Goal: Check status: Check status

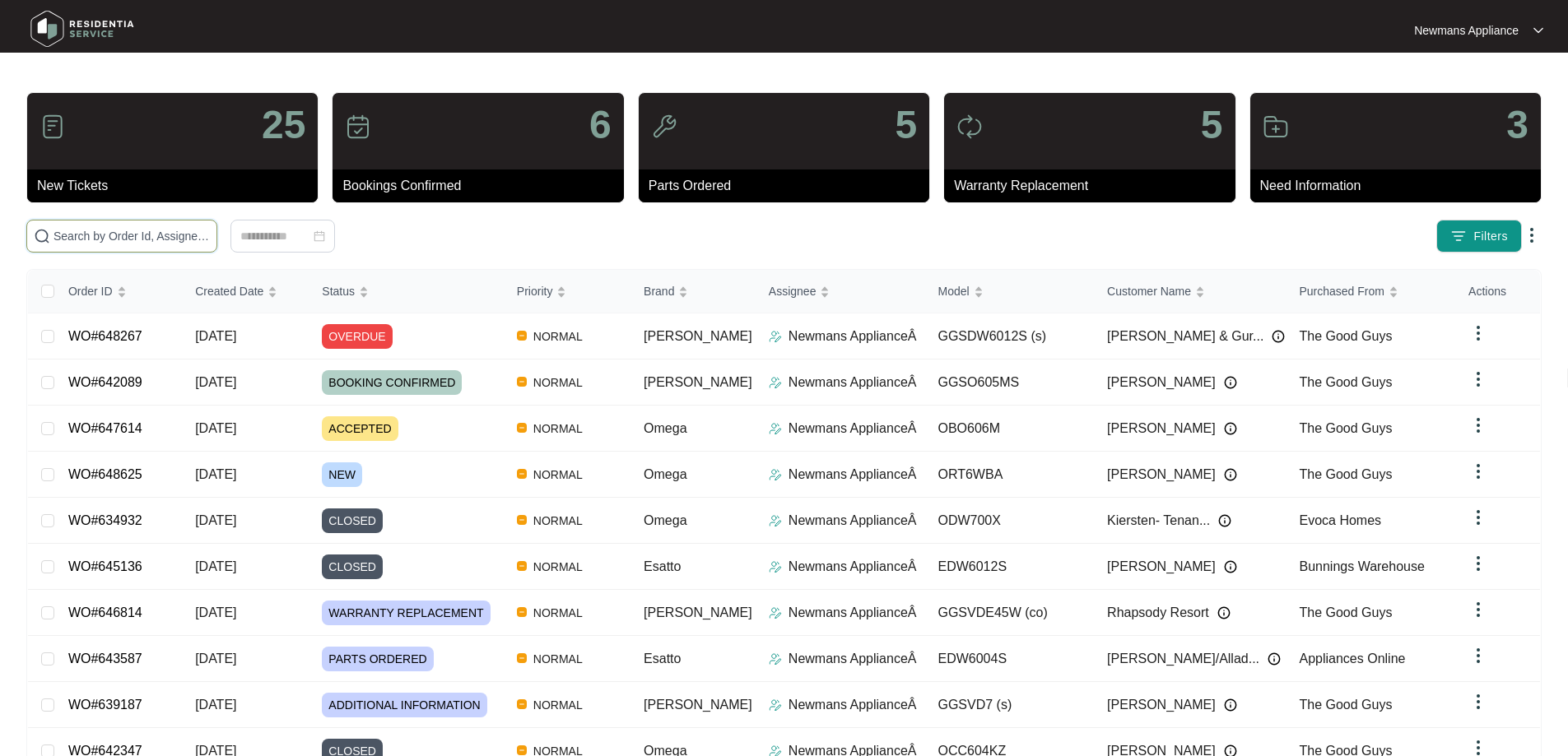
click at [210, 235] on input "text" at bounding box center [132, 236] width 157 height 18
paste input "648625"
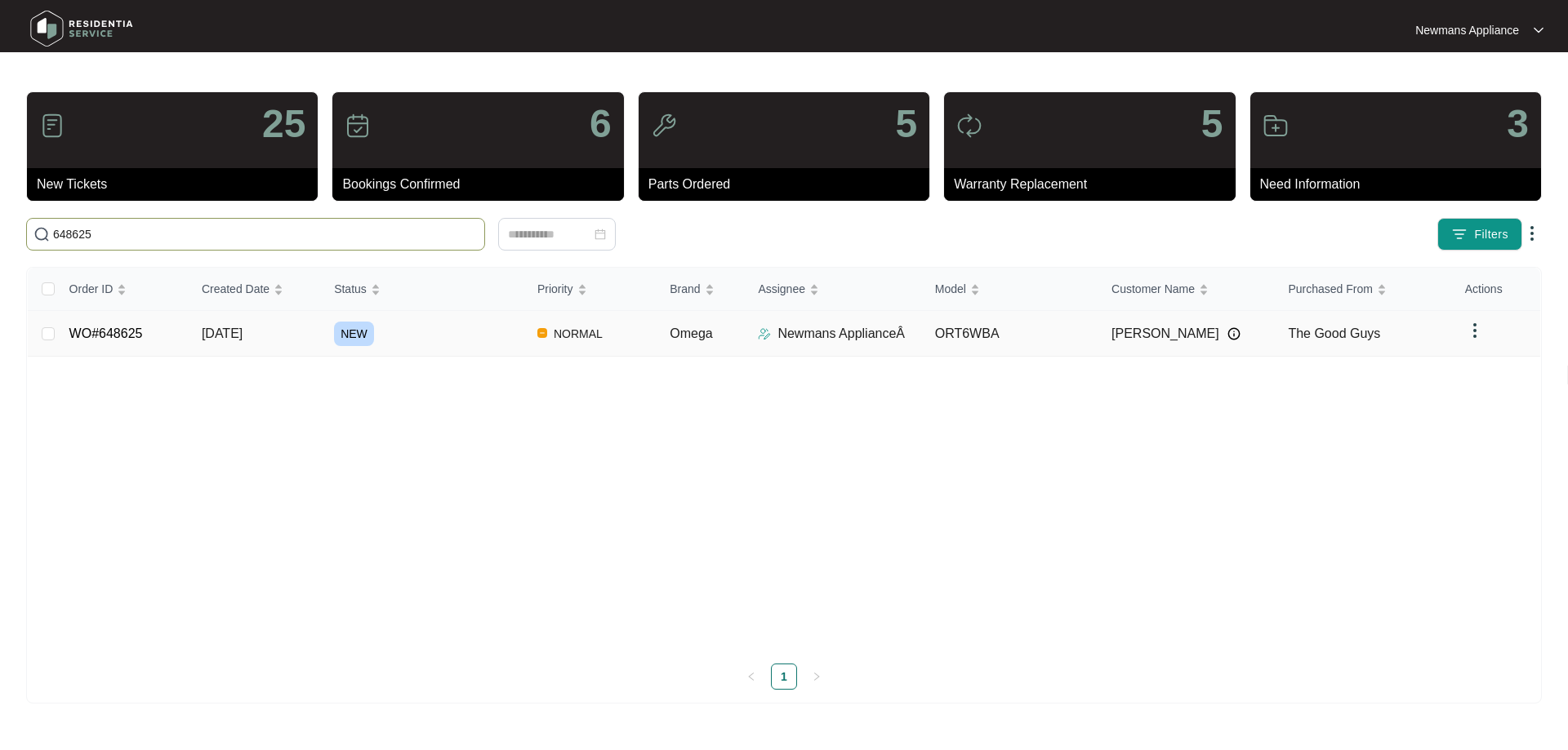
type input "648625"
click at [255, 342] on td "[DATE]" at bounding box center [255, 334] width 133 height 46
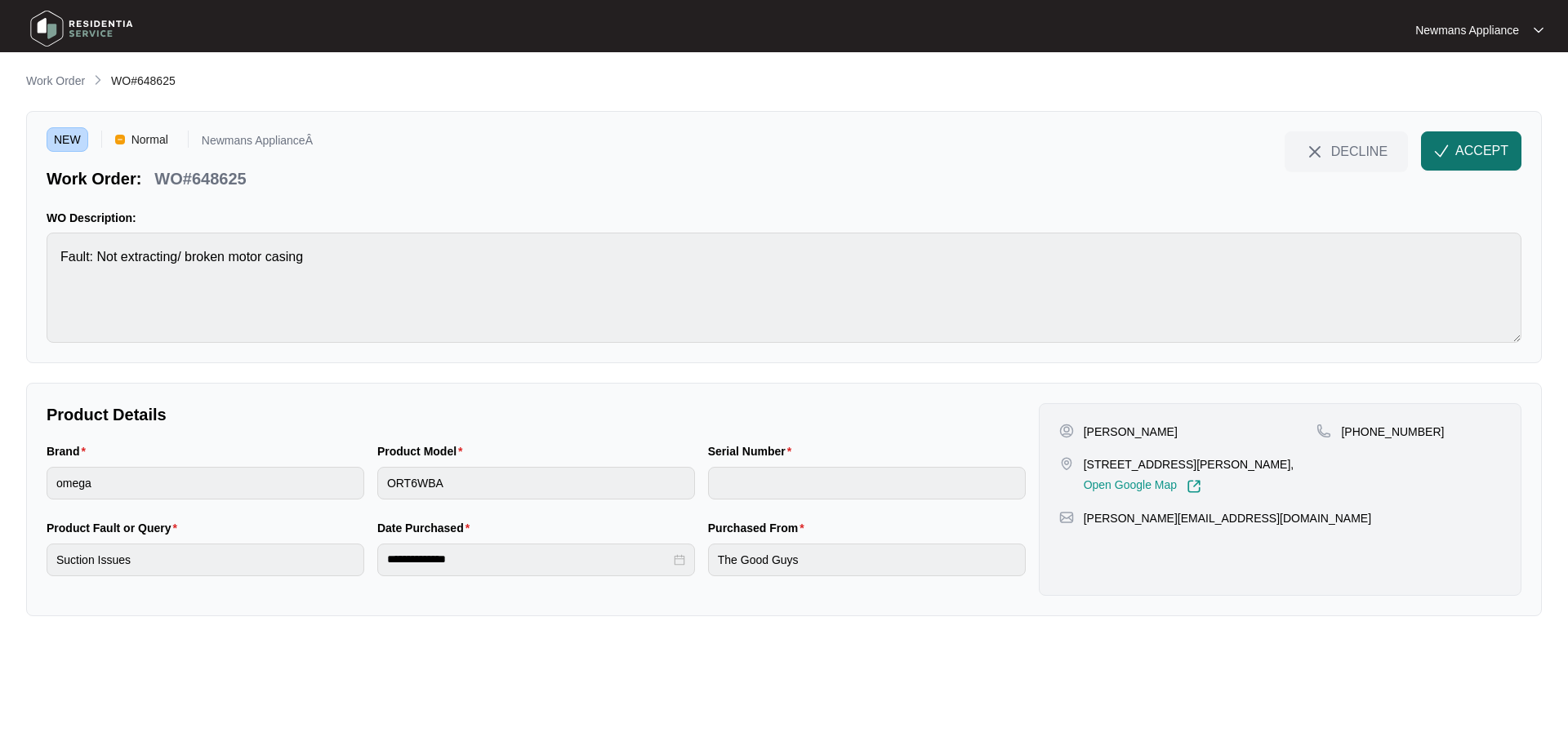
click at [1465, 155] on span "ACCEPT" at bounding box center [1481, 151] width 53 height 19
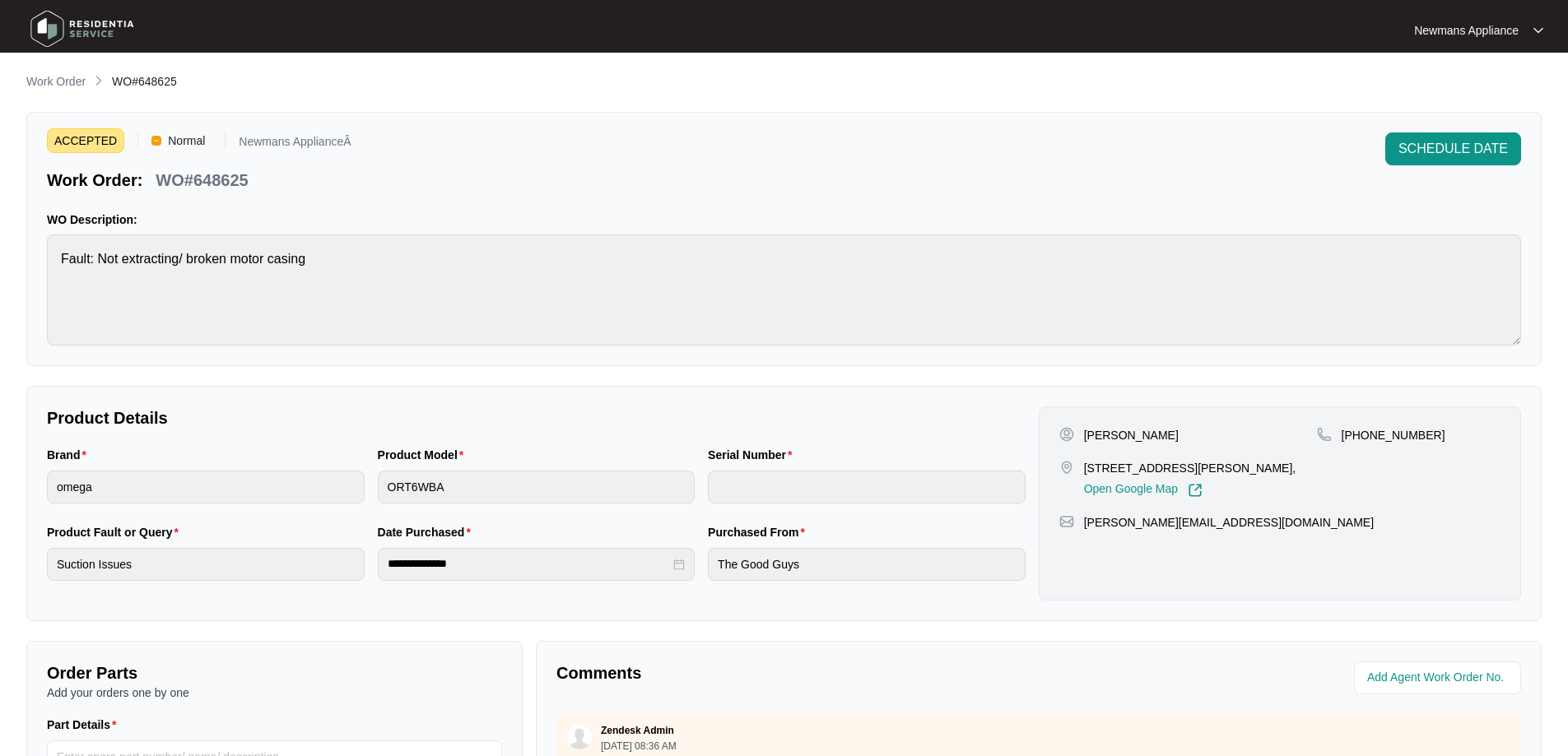
click at [1142, 438] on p "[PERSON_NAME]" at bounding box center [1131, 435] width 94 height 16
copy p "Swords"
click at [1088, 431] on p "[PERSON_NAME]" at bounding box center [1131, 435] width 94 height 16
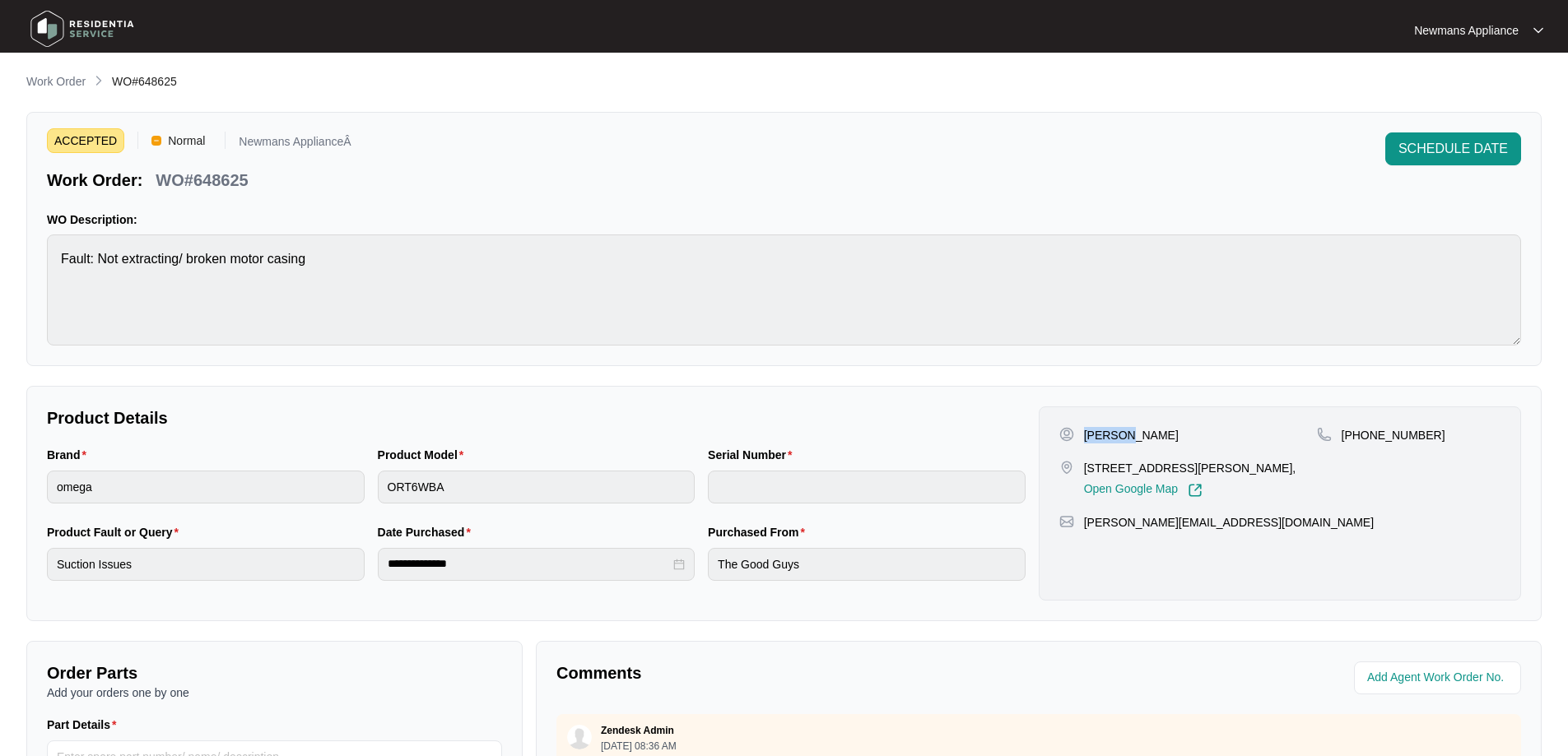
copy p "[PERSON_NAME]"
drag, startPoint x: 1087, startPoint y: 466, endPoint x: 1199, endPoint y: 463, distance: 112.0
click at [1199, 463] on p "[STREET_ADDRESS][PERSON_NAME]," at bounding box center [1190, 467] width 212 height 16
copy p "[STREET_ADDRESS][PERSON_NAME]"
drag, startPoint x: 1207, startPoint y: 467, endPoint x: 1268, endPoint y: 467, distance: 61.0
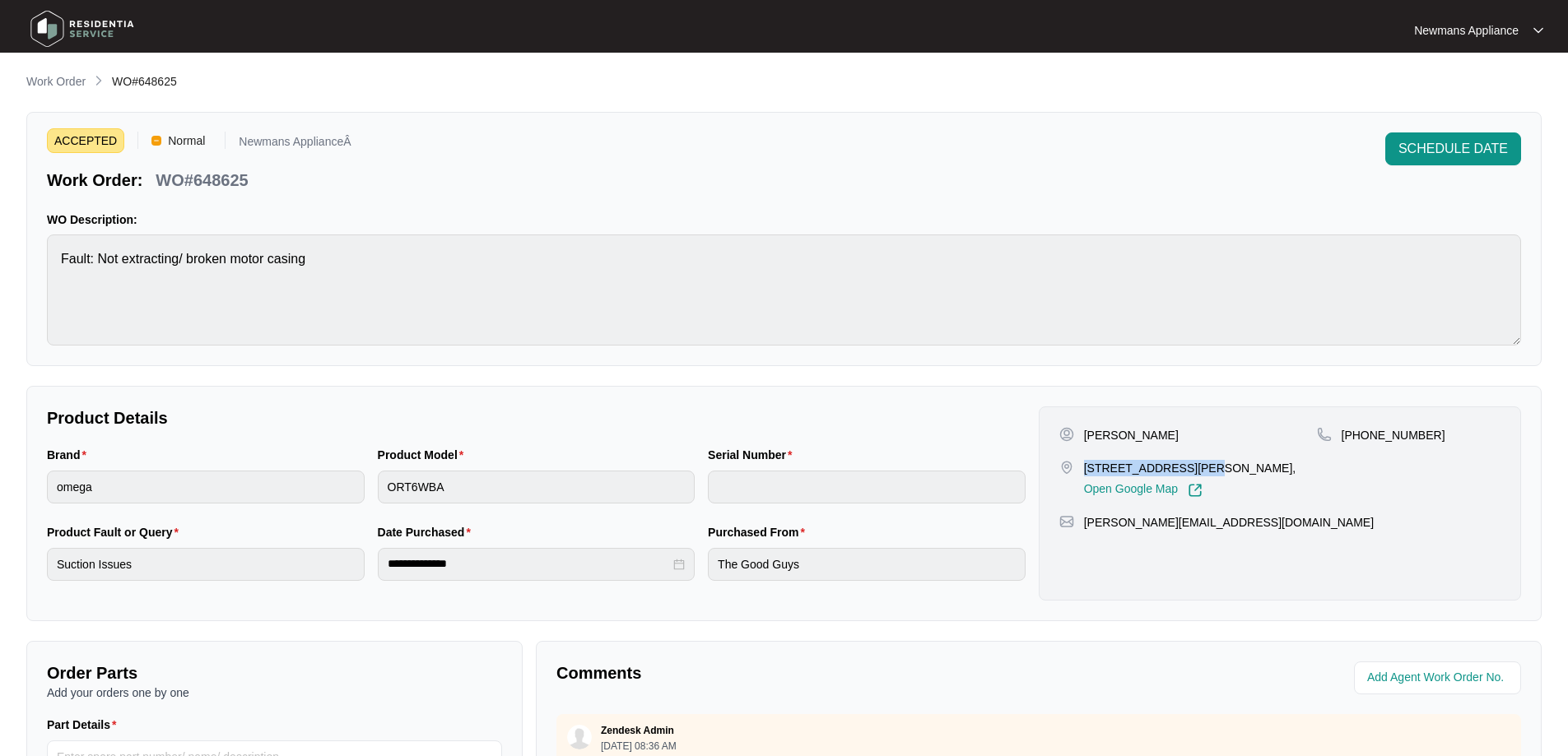
click at [1268, 467] on p "[STREET_ADDRESS][PERSON_NAME]," at bounding box center [1190, 467] width 212 height 16
copy p "[GEOGRAPHIC_DATA]"
drag, startPoint x: 1424, startPoint y: 435, endPoint x: 1364, endPoint y: 438, distance: 60.1
click at [1364, 438] on div "[PHONE_NUMBER]" at bounding box center [1409, 435] width 184 height 16
copy p "412064557"
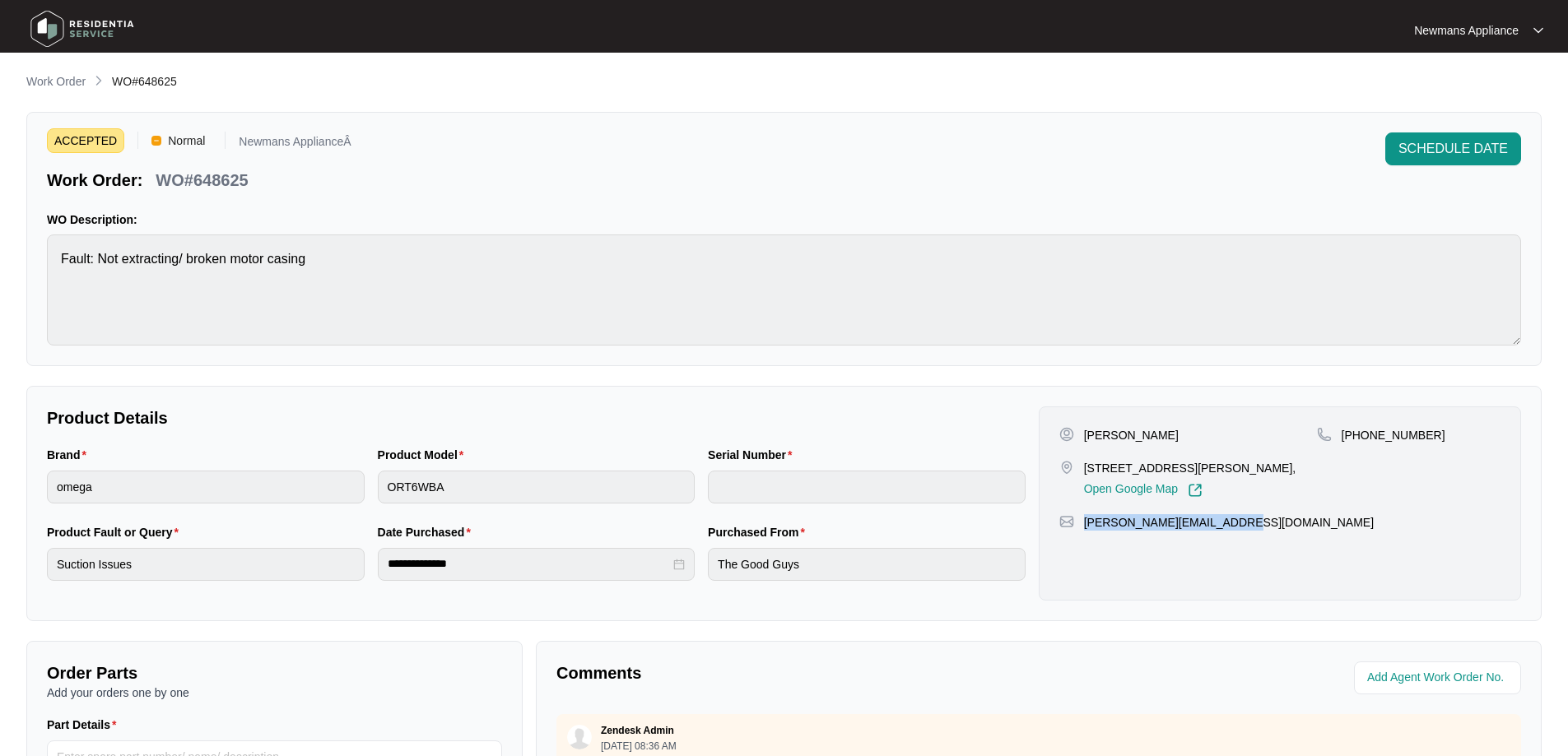
drag, startPoint x: 1249, startPoint y: 538, endPoint x: 1086, endPoint y: 546, distance: 163.2
click at [1086, 531] on div "[PERSON_NAME][EMAIL_ADDRESS][DOMAIN_NAME]" at bounding box center [1279, 522] width 441 height 16
copy p "[PERSON_NAME][EMAIL_ADDRESS][DOMAIN_NAME]"
click at [374, 492] on div "Product Model ORT6WBA" at bounding box center [536, 484] width 331 height 77
click at [375, 557] on div "**********" at bounding box center [536, 562] width 331 height 77
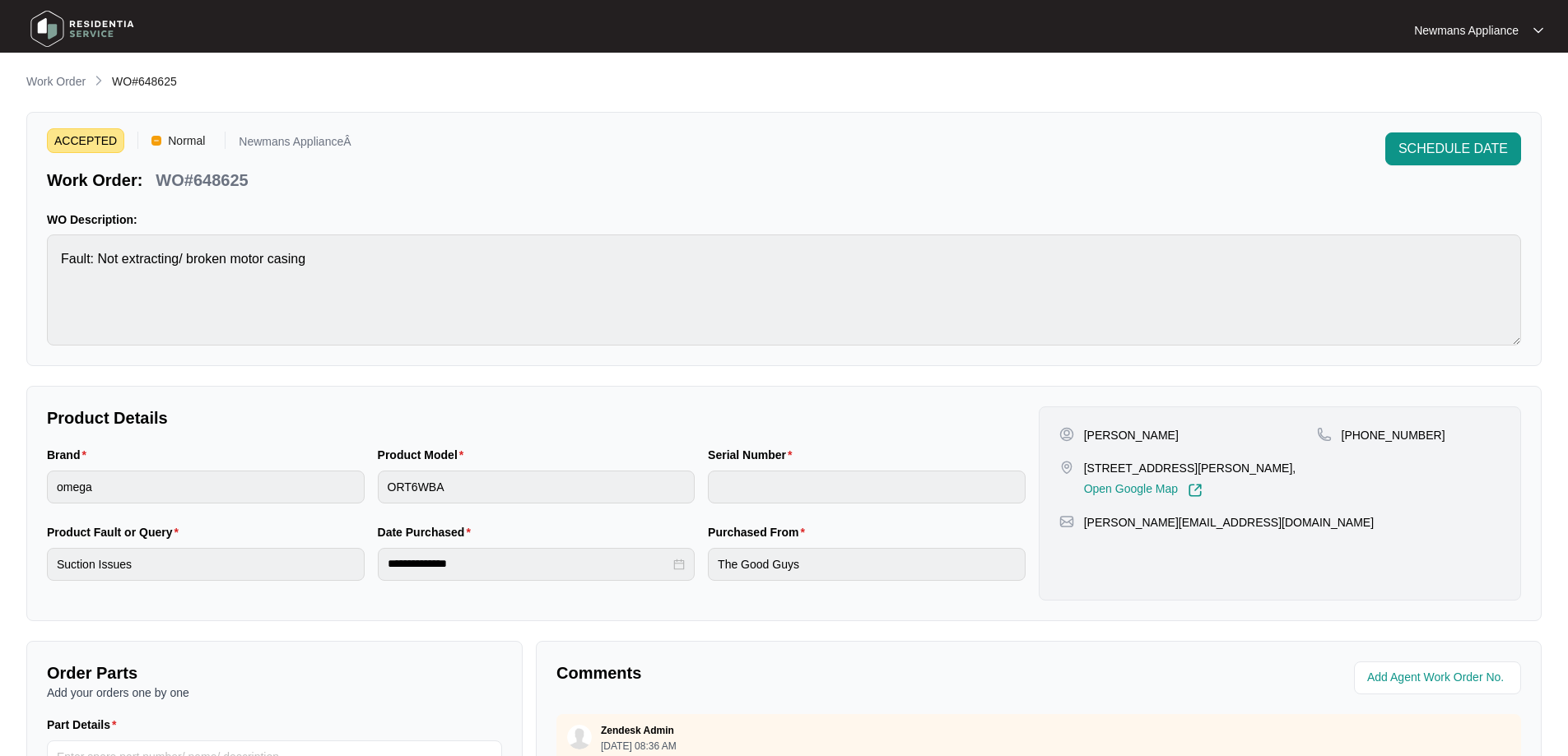
click at [704, 557] on div "Purchased From The Good Guys" at bounding box center [866, 562] width 331 height 77
click at [370, 563] on div "**********" at bounding box center [535, 562] width 992 height 77
drag, startPoint x: 143, startPoint y: 83, endPoint x: 181, endPoint y: 82, distance: 38.0
click at [181, 82] on div "Work Order WO#648625" at bounding box center [784, 82] width 1515 height 20
click at [32, 561] on div "**********" at bounding box center [784, 503] width 1515 height 235
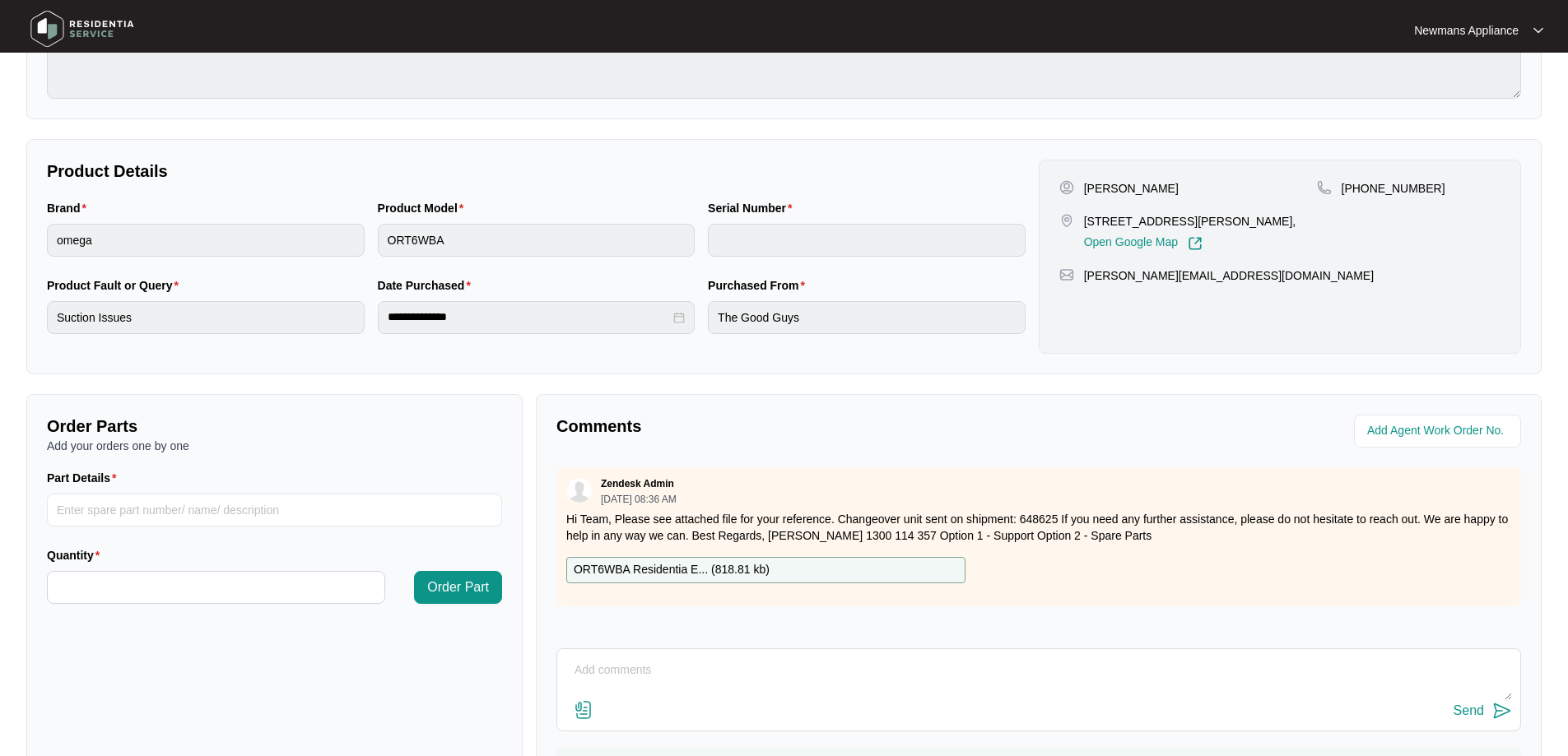
scroll to position [336, 0]
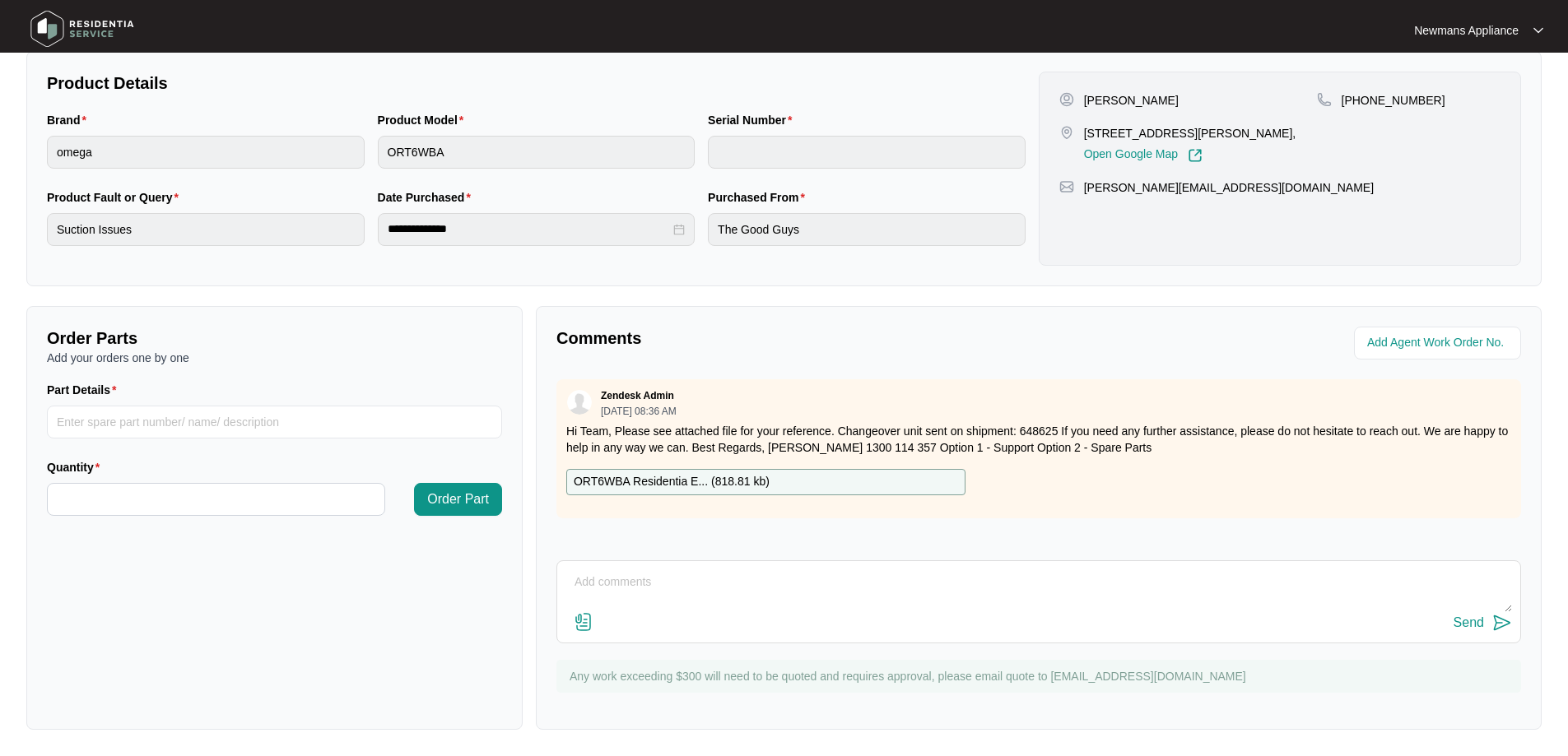
click at [698, 481] on p "ORT6WBA Residentia E... ( 818.81 kb )" at bounding box center [672, 482] width 196 height 18
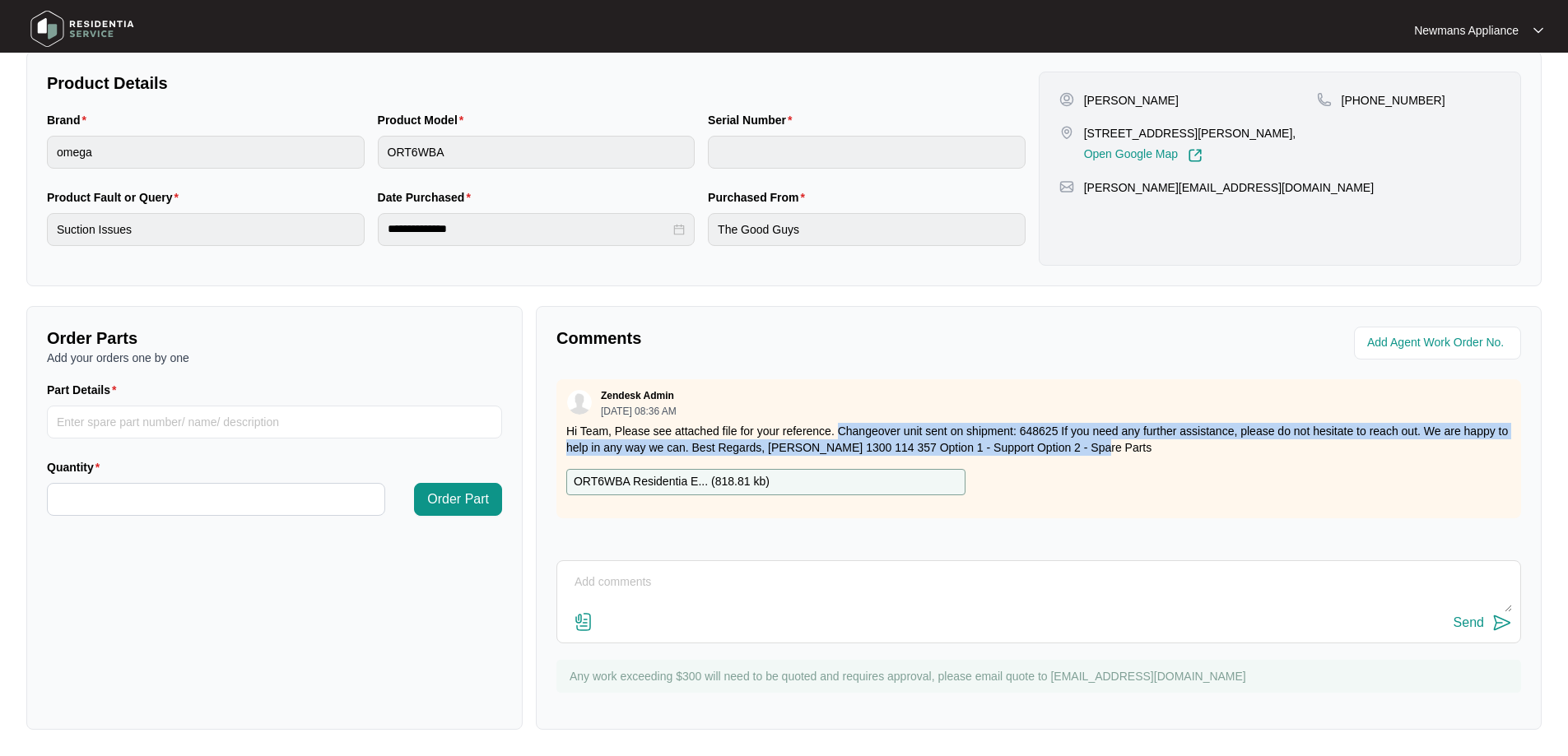
drag, startPoint x: 837, startPoint y: 431, endPoint x: 1149, endPoint y: 453, distance: 312.8
click at [1149, 453] on p "Hi Team, Please see attached file for your reference. Changeover unit sent on s…" at bounding box center [1039, 439] width 945 height 33
copy p "Changeover unit sent on shipment: 648625 If you need any further assistance, pl…"
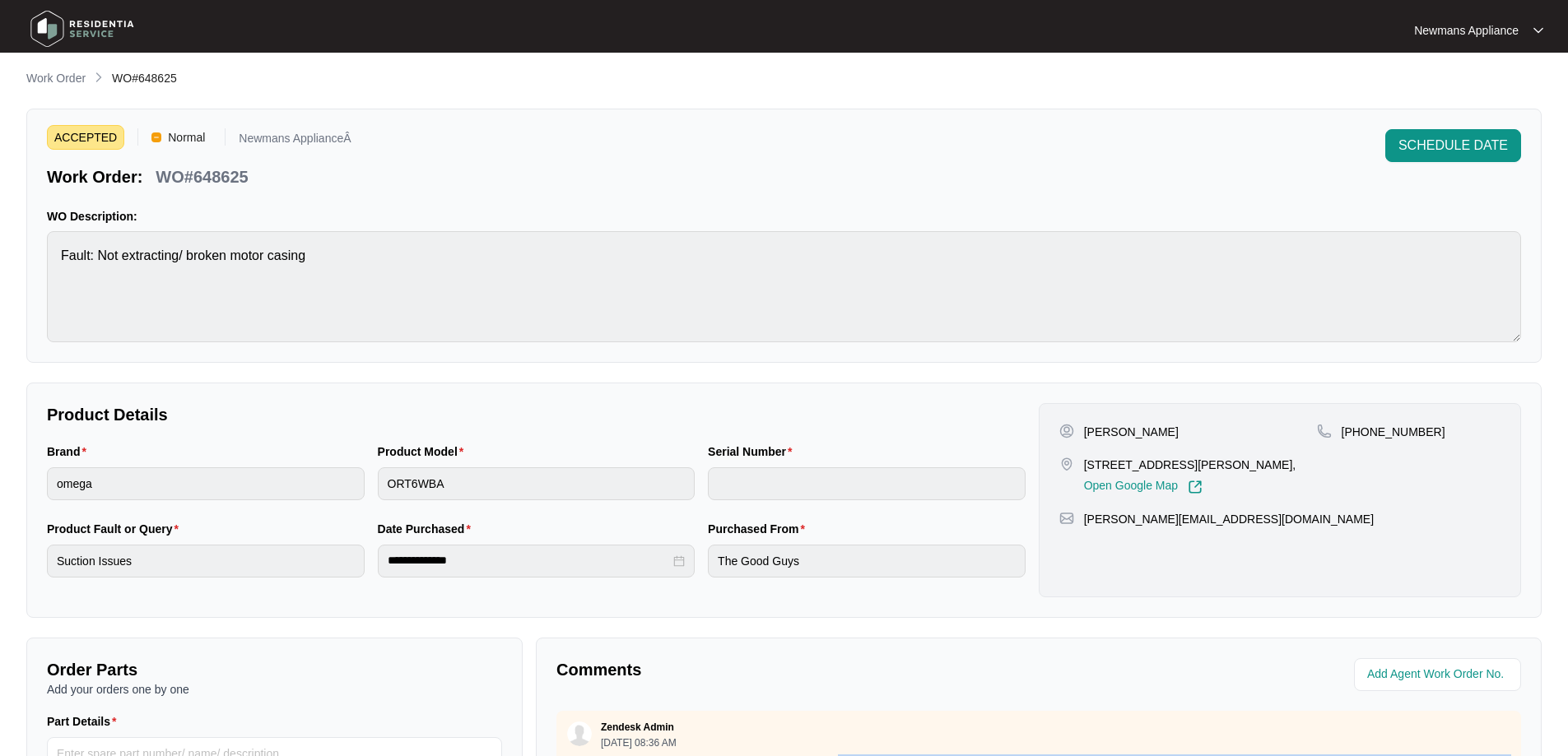
scroll to position [0, 0]
